Goal: Find contact information: Find contact information

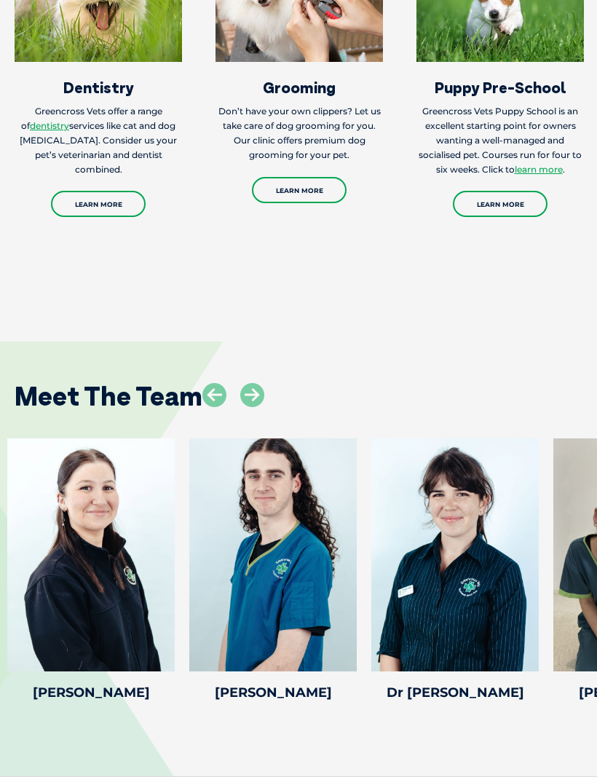
scroll to position [2330, 0]
click at [255, 383] on icon at bounding box center [252, 395] width 24 height 24
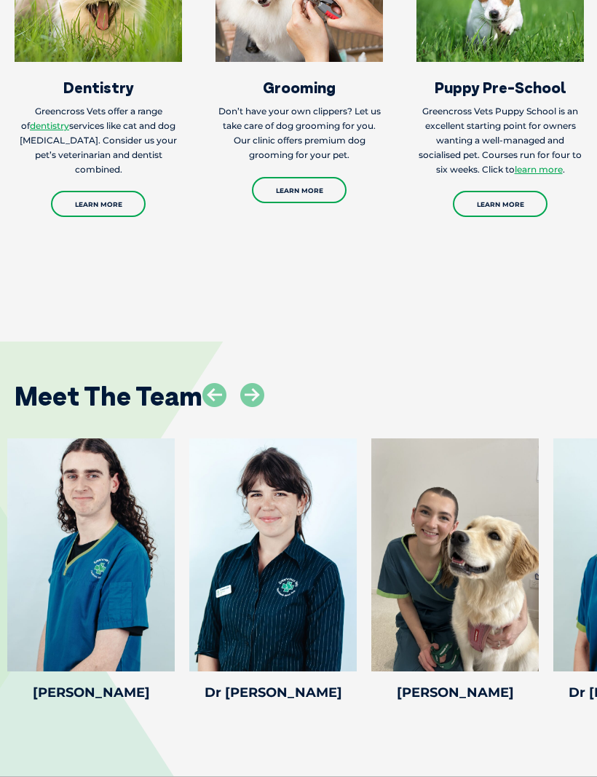
click at [248, 383] on icon at bounding box center [252, 395] width 24 height 24
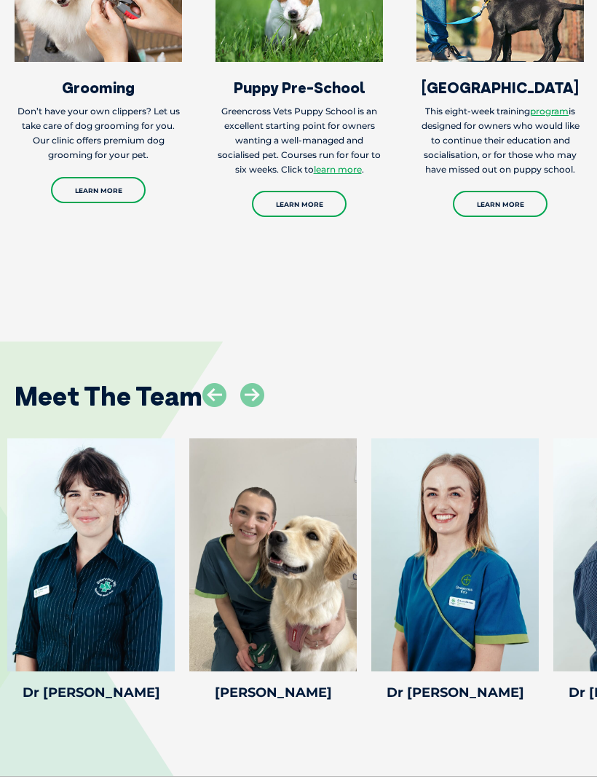
click at [258, 383] on icon at bounding box center [252, 395] width 24 height 24
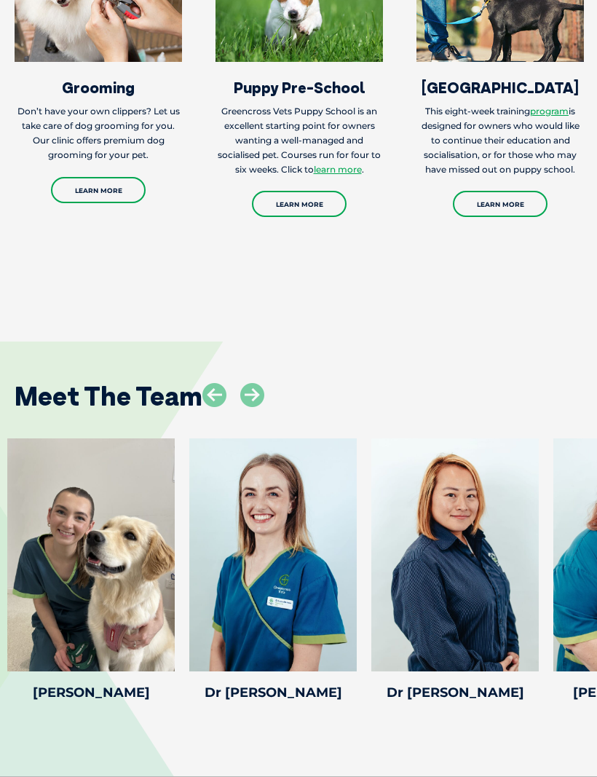
click at [253, 383] on icon at bounding box center [252, 395] width 24 height 24
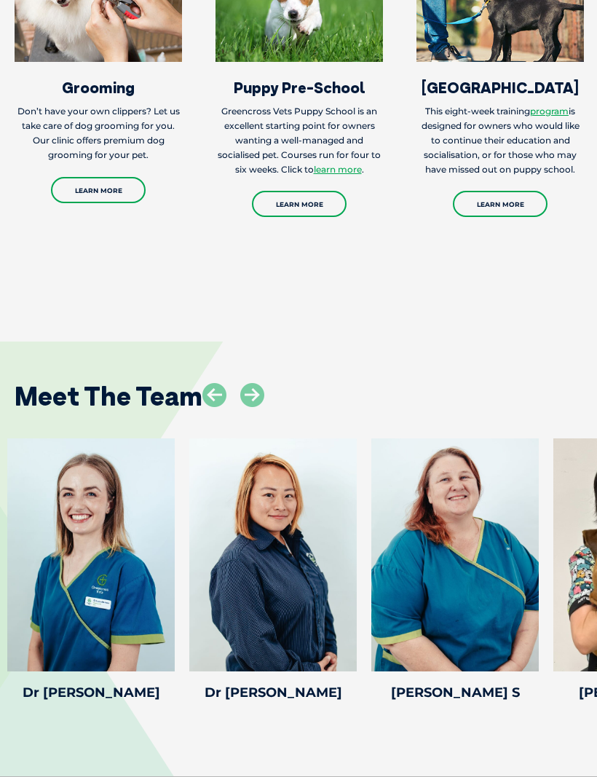
click at [251, 383] on icon at bounding box center [252, 395] width 24 height 24
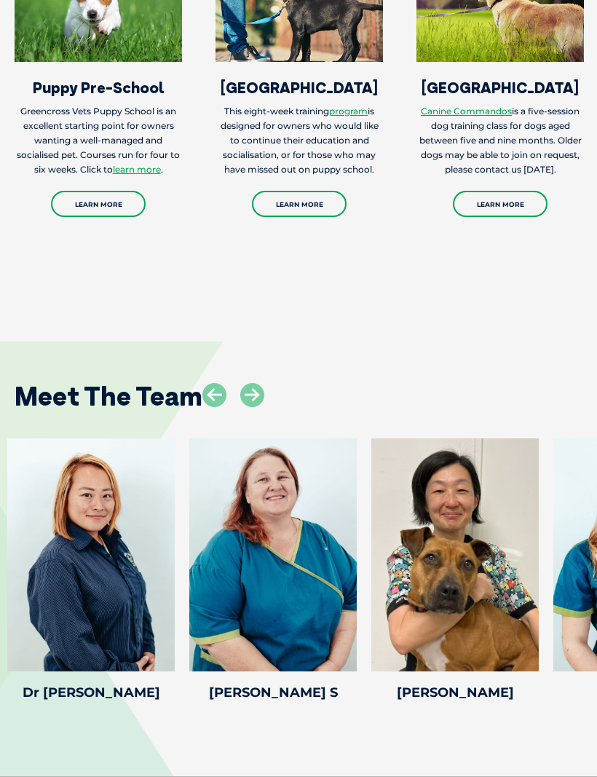
click at [259, 383] on icon at bounding box center [252, 395] width 24 height 24
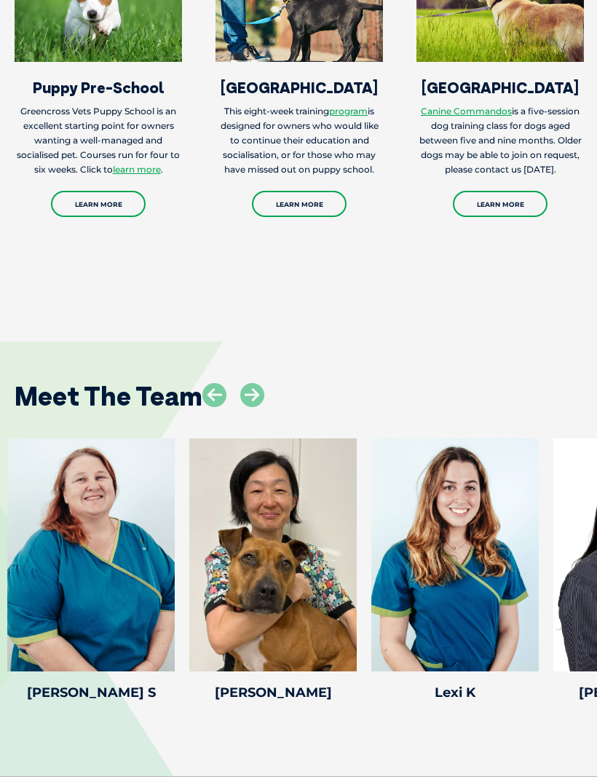
click at [244, 383] on icon at bounding box center [252, 395] width 24 height 24
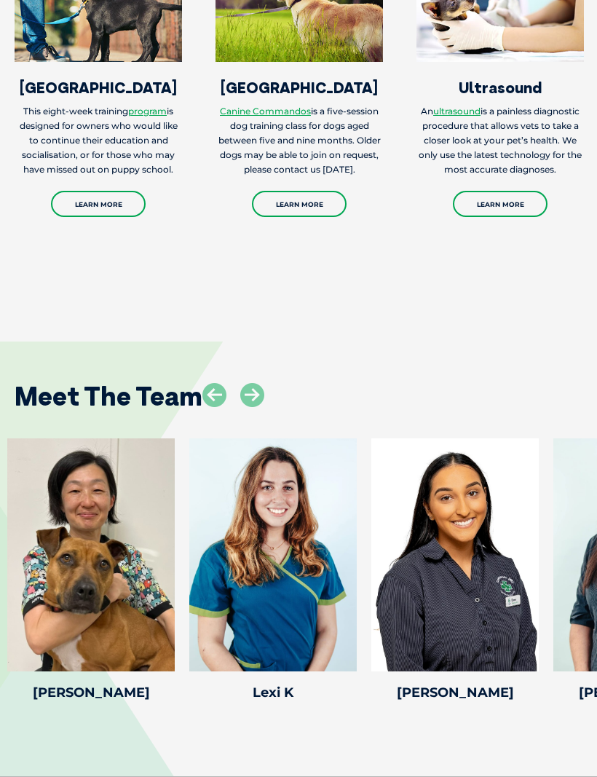
click at [253, 383] on icon at bounding box center [252, 395] width 24 height 24
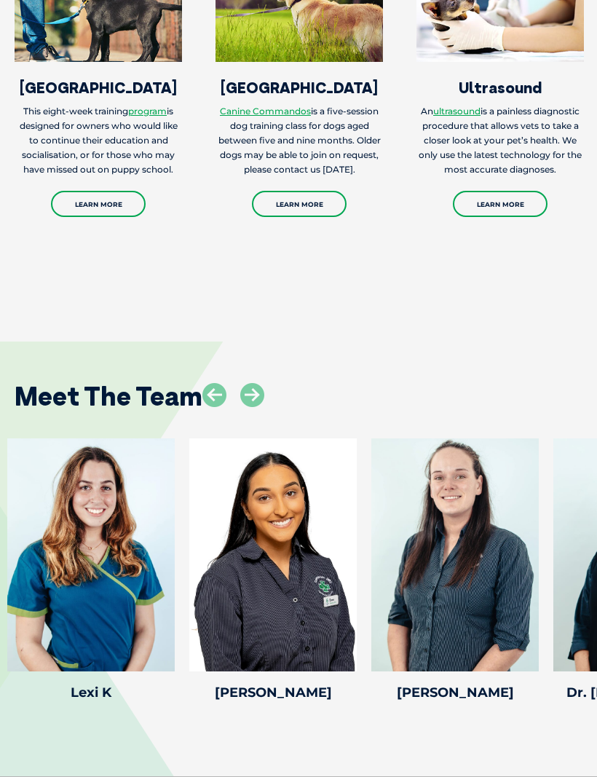
click at [249, 383] on icon at bounding box center [252, 395] width 24 height 24
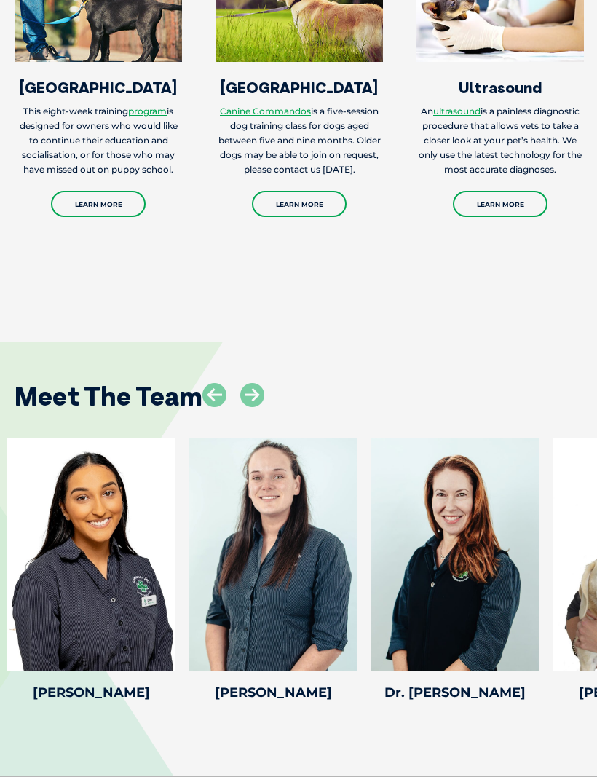
click at [256, 383] on icon at bounding box center [252, 395] width 24 height 24
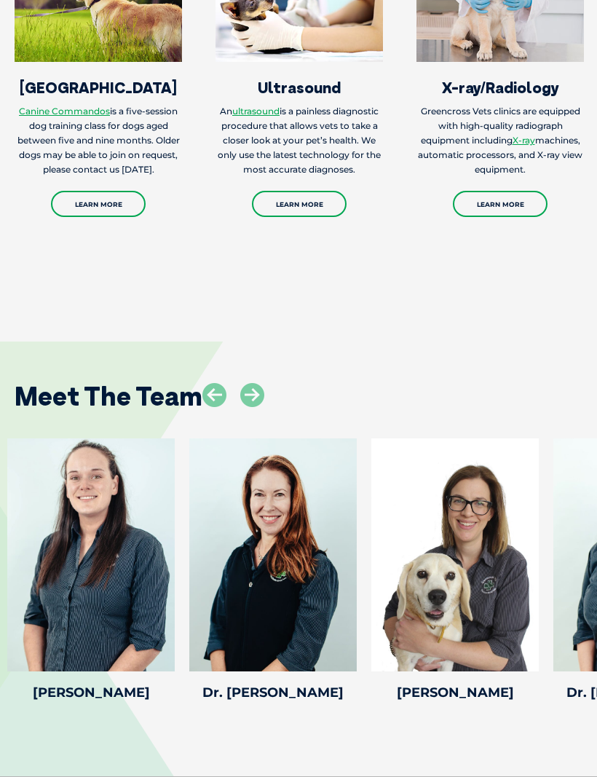
click at [250, 383] on icon at bounding box center [252, 395] width 24 height 24
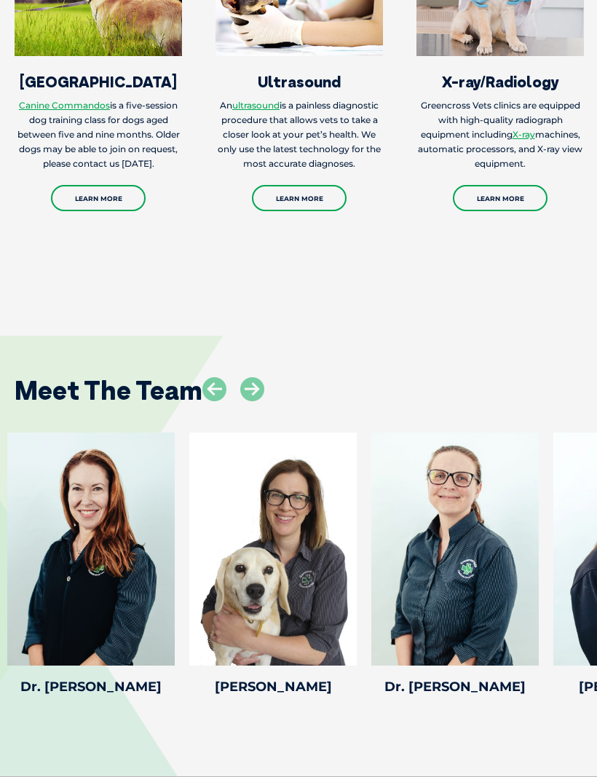
scroll to position [2344, 0]
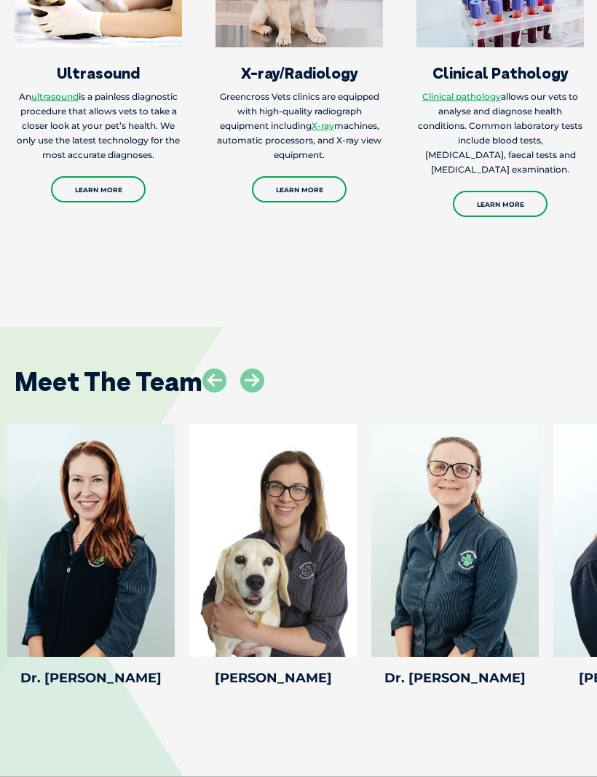
click at [453, 671] on h4 "Dr. [PERSON_NAME]" at bounding box center [454, 677] width 167 height 13
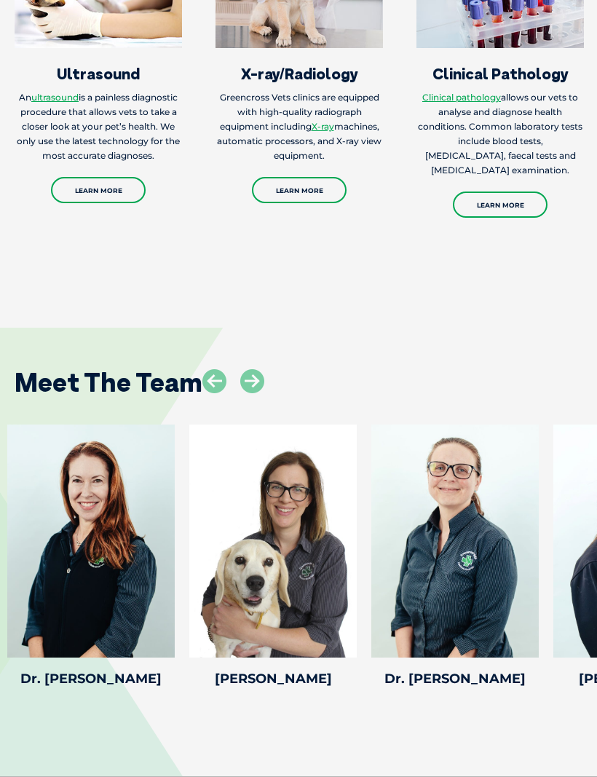
click at [450, 523] on div at bounding box center [454, 540] width 167 height 233
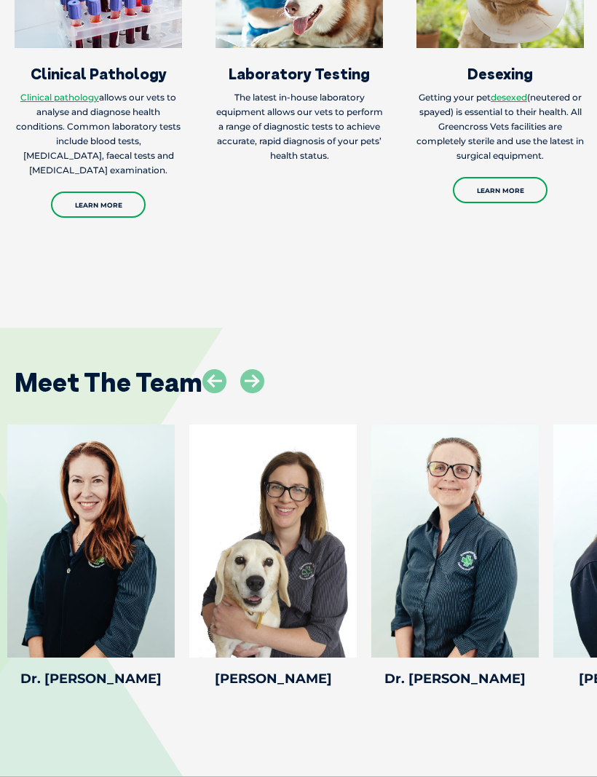
click at [533, 624] on icon at bounding box center [530, 648] width 48 height 48
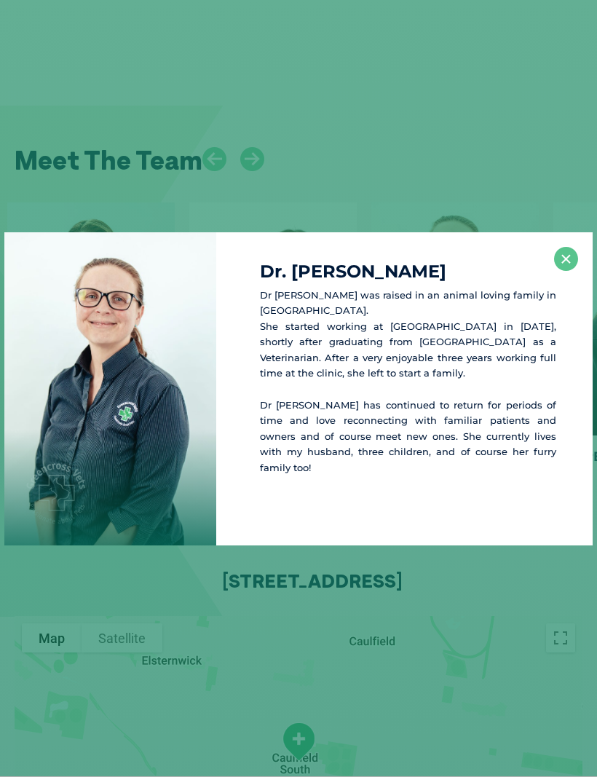
scroll to position [2572, 0]
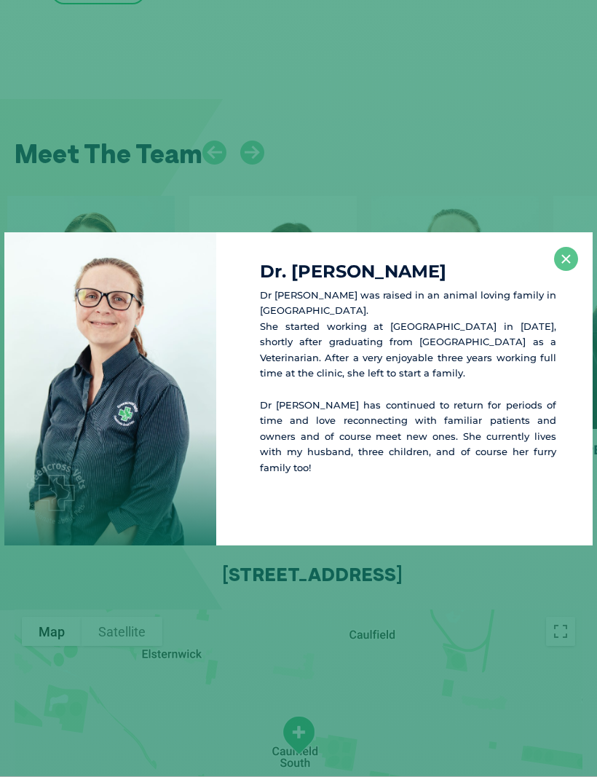
click at [570, 271] on button "×" at bounding box center [566, 259] width 24 height 24
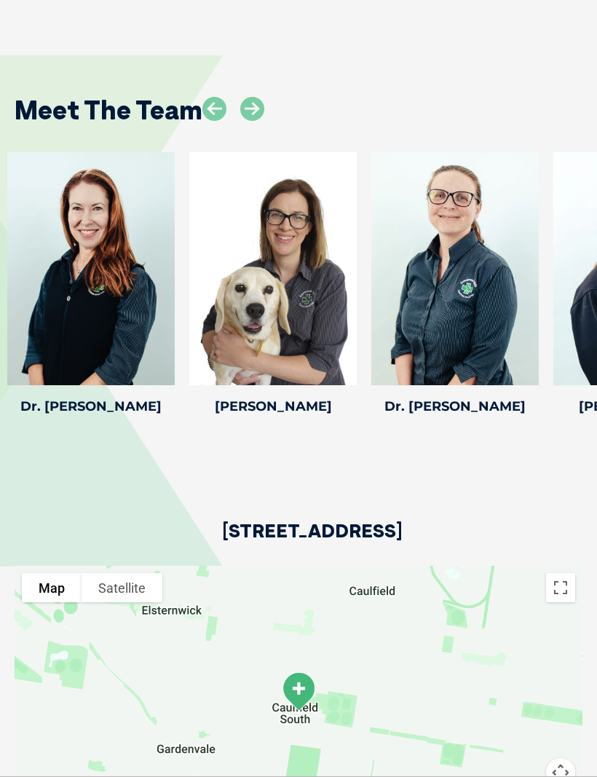
scroll to position [2621, 0]
